Goal: Use online tool/utility

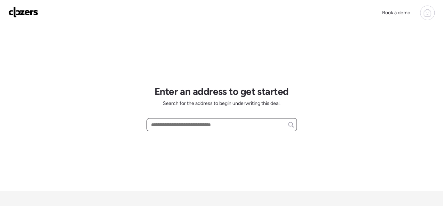
click at [187, 125] on input "text" at bounding box center [222, 125] width 144 height 10
paste input "**********"
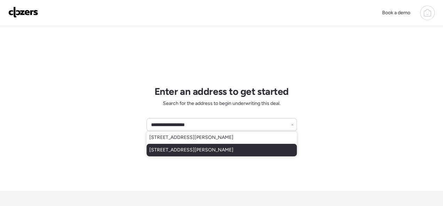
click at [173, 153] on span "[STREET_ADDRESS][PERSON_NAME]" at bounding box center [191, 150] width 84 height 7
type input "**********"
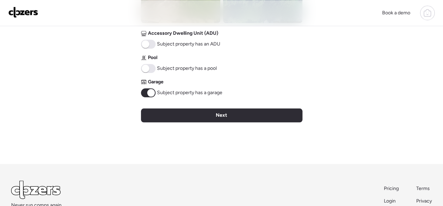
scroll to position [348, 0]
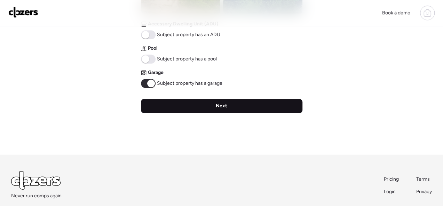
click at [223, 103] on span "Next" at bounding box center [221, 106] width 11 height 7
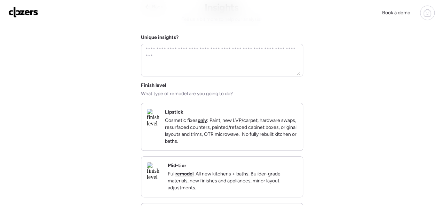
scroll to position [0, 0]
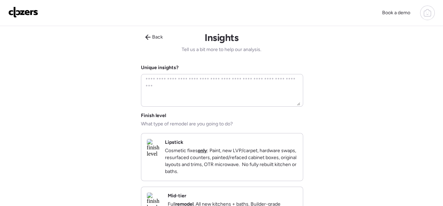
click at [259, 139] on div "Lipstick Cosmetic fixes only : Paint, new LVP/carpet, hardware swaps, resurface…" at bounding box center [231, 157] width 132 height 36
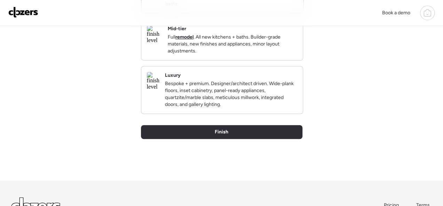
scroll to position [174, 0]
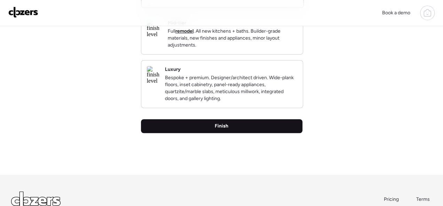
click at [225, 130] on span "Finish" at bounding box center [222, 126] width 14 height 7
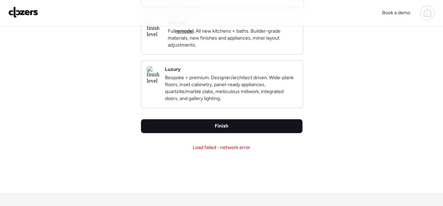
click at [228, 133] on div "Finish" at bounding box center [221, 126] width 161 height 14
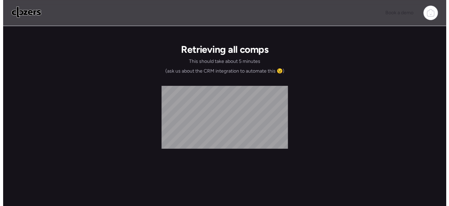
scroll to position [0, 0]
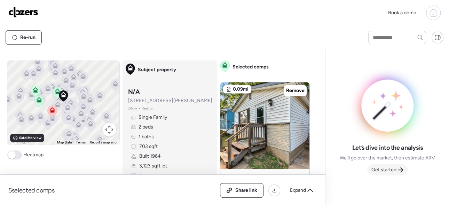
click at [389, 167] on span "Get started" at bounding box center [383, 170] width 25 height 7
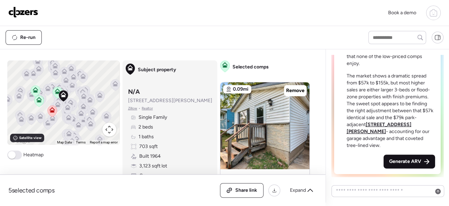
click at [406, 163] on span "Generate ARV" at bounding box center [405, 161] width 32 height 7
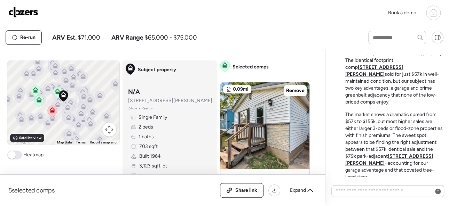
scroll to position [-212, 0]
